Goal: Find specific page/section

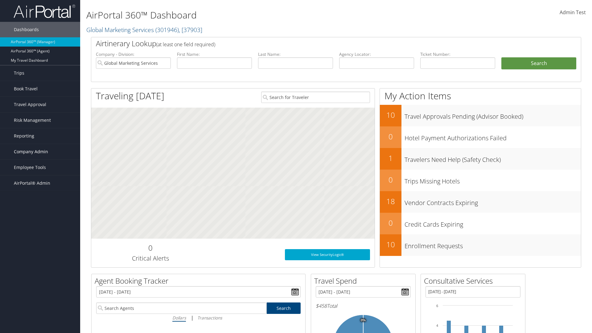
click at [40, 152] on span "Company Admin" at bounding box center [31, 151] width 34 height 15
click at [40, 206] on link "Travel Agency Contacts" at bounding box center [40, 210] width 80 height 9
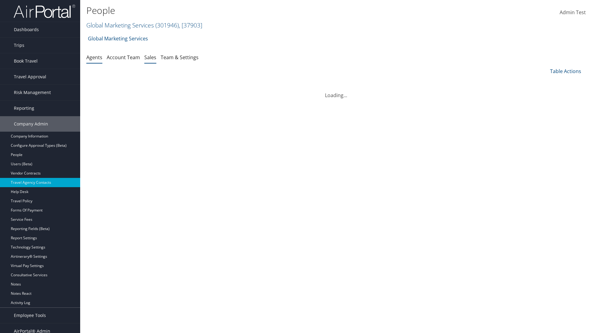
click at [150, 57] on link "Sales" at bounding box center [150, 57] width 12 height 7
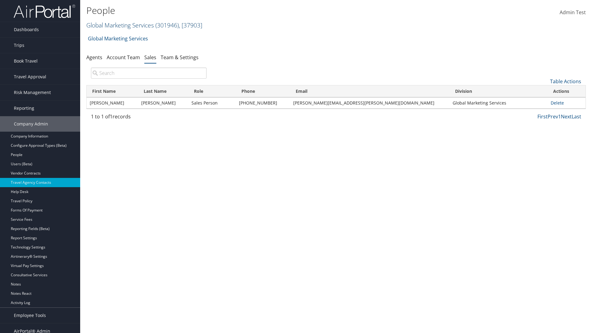
click at [119, 25] on link "Global Marketing Services ( 301946 ) , [ 37903 ]" at bounding box center [144, 25] width 116 height 8
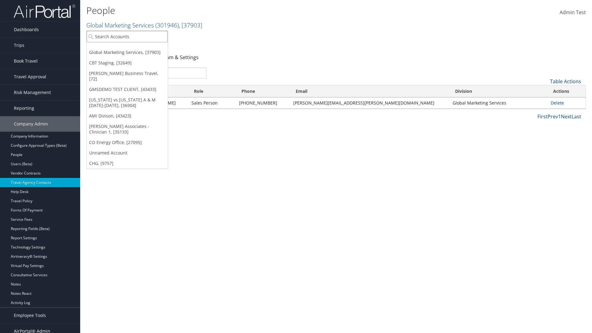
click at [127, 36] on input "search" at bounding box center [127, 36] width 81 height 11
type input "Global Marketing Services"
